Goal: Navigation & Orientation: Find specific page/section

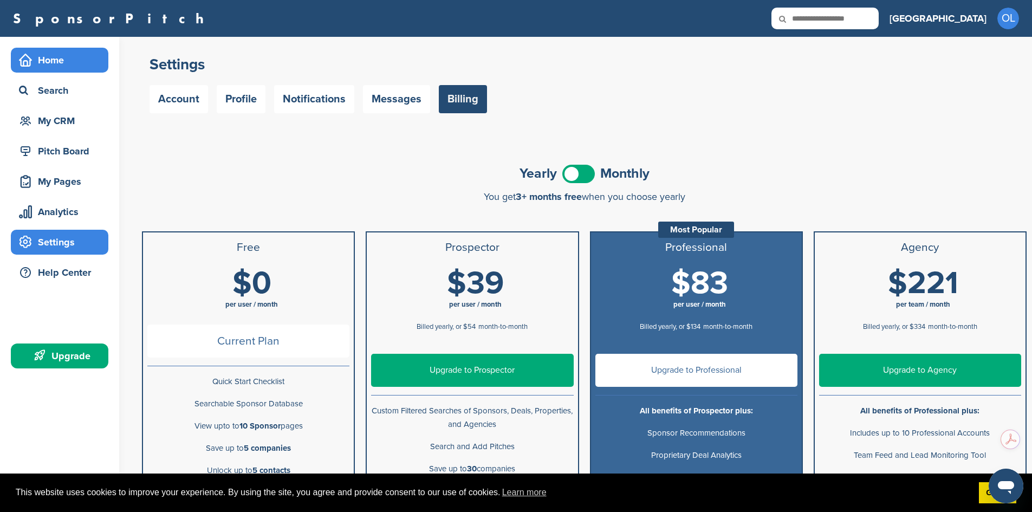
click at [53, 66] on div "Home" at bounding box center [62, 59] width 92 height 19
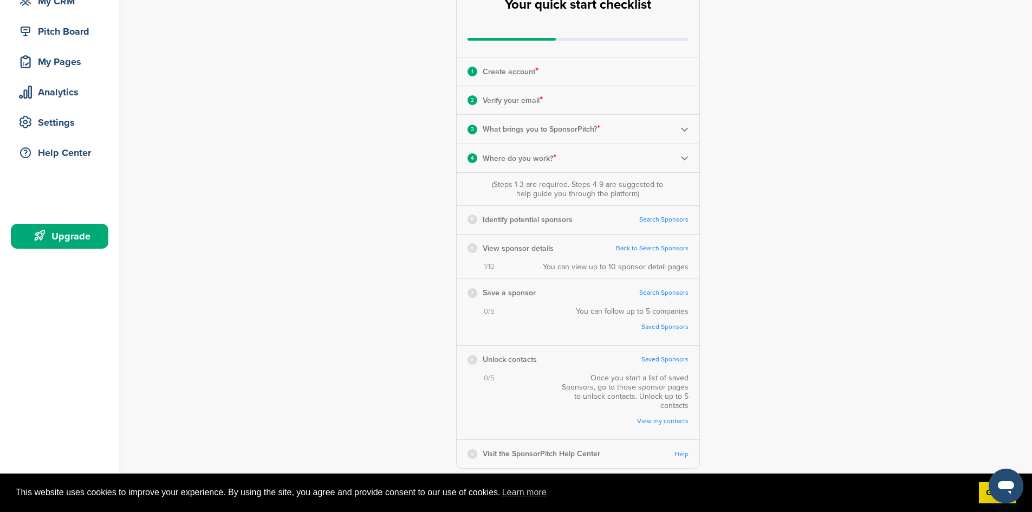
scroll to position [365, 0]
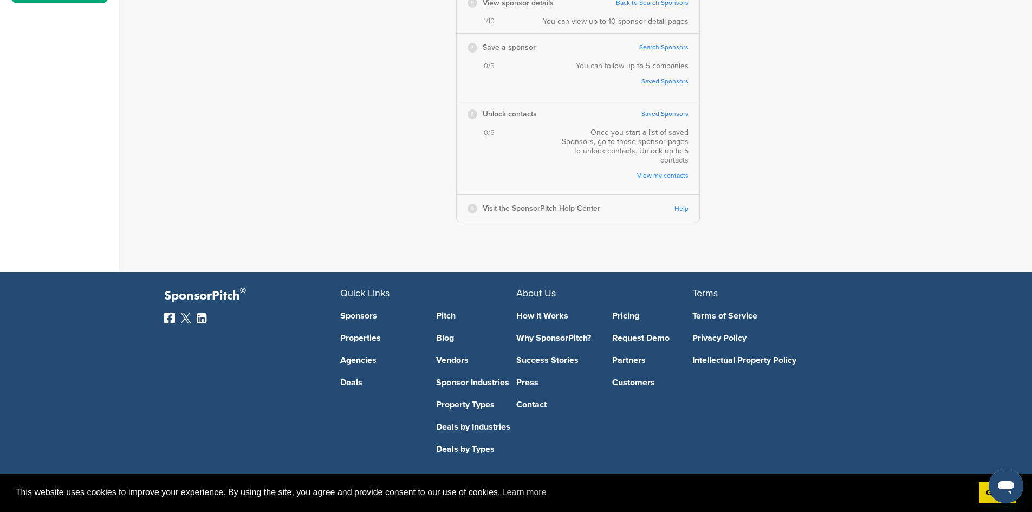
click at [530, 311] on link "How It Works" at bounding box center [556, 315] width 80 height 9
